Goal: Task Accomplishment & Management: Use online tool/utility

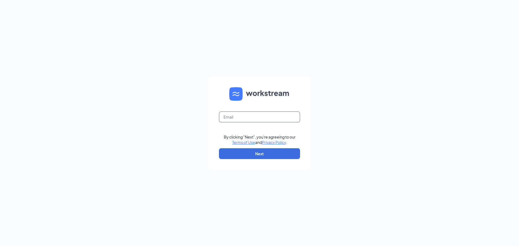
click at [259, 117] on input "text" at bounding box center [259, 117] width 81 height 11
type input "[EMAIL_ADDRESS][DOMAIN_NAME]"
click at [248, 152] on button "Next" at bounding box center [259, 153] width 81 height 11
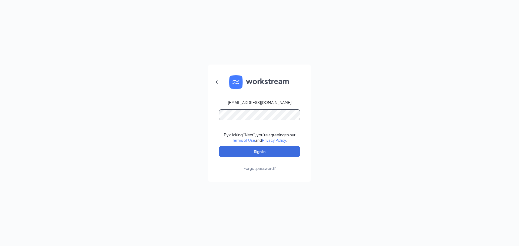
click at [219, 146] on button "Sign In" at bounding box center [259, 151] width 81 height 11
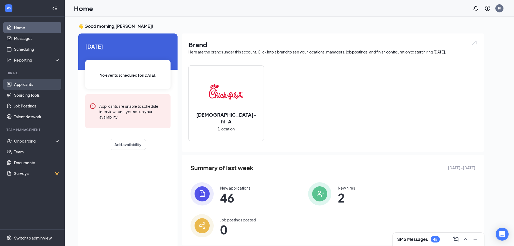
click at [47, 84] on link "Applicants" at bounding box center [37, 84] width 46 height 11
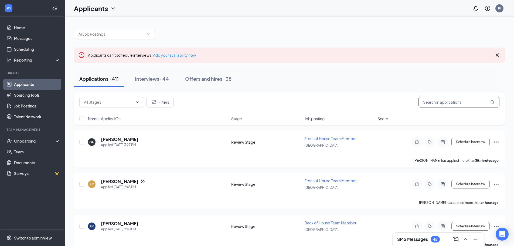
click at [450, 102] on input "text" at bounding box center [459, 102] width 81 height 11
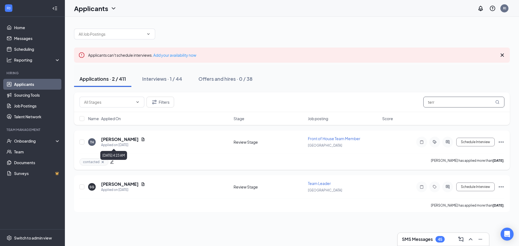
type input "terr"
click at [132, 137] on h5 "Terrance Harper" at bounding box center [120, 139] width 38 height 6
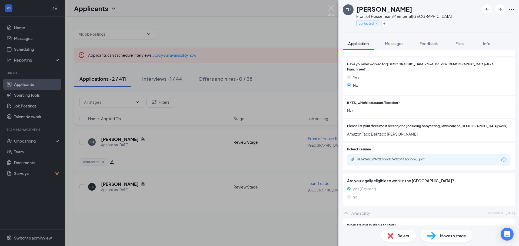
scroll to position [189, 0]
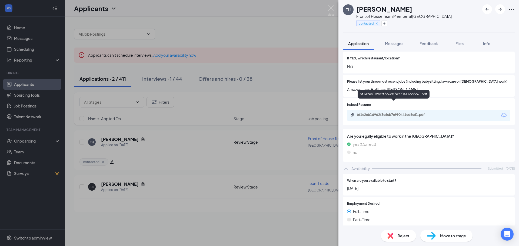
click at [397, 110] on div "bf1e2eb1d9d2f3c6cb7e990441cd8c61.pdf" at bounding box center [428, 115] width 163 height 11
click at [396, 113] on div "bf1e2eb1d9d2f3c6cb7e990441cd8c61.pdf" at bounding box center [394, 115] width 76 height 4
